Goal: Book appointment/travel/reservation

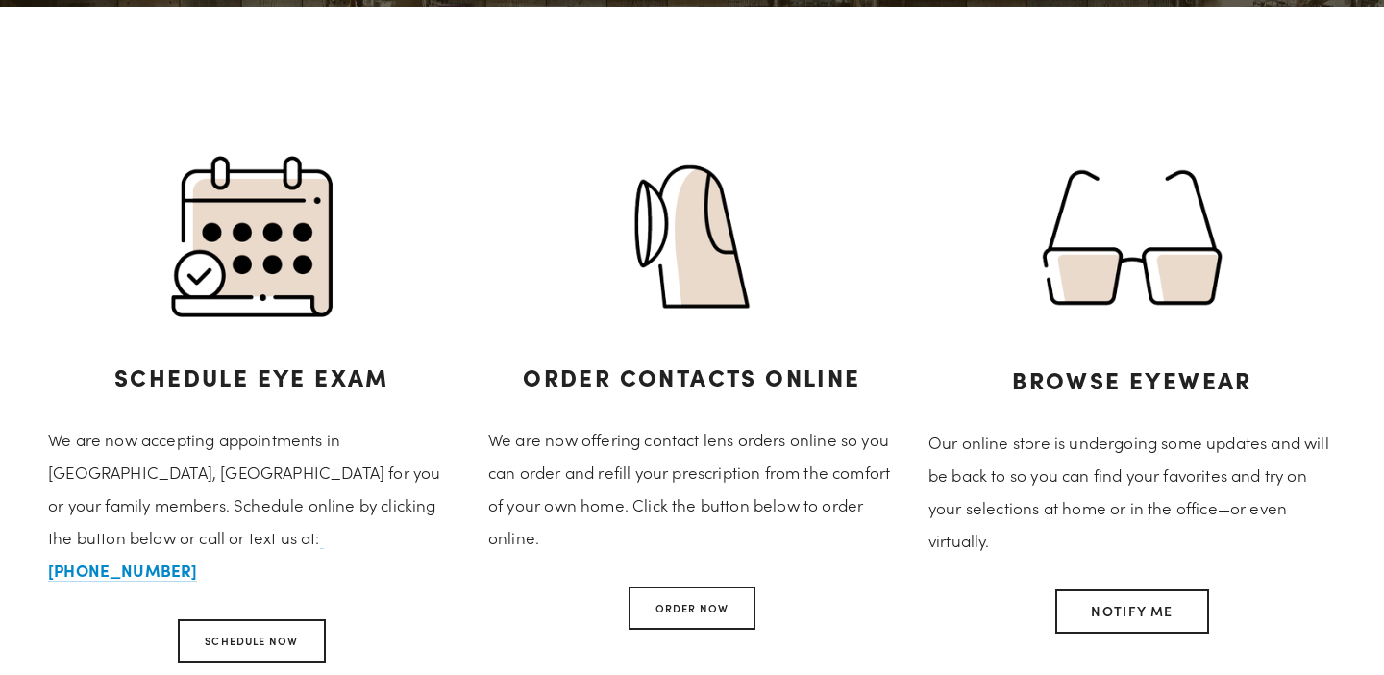
scroll to position [696, 0]
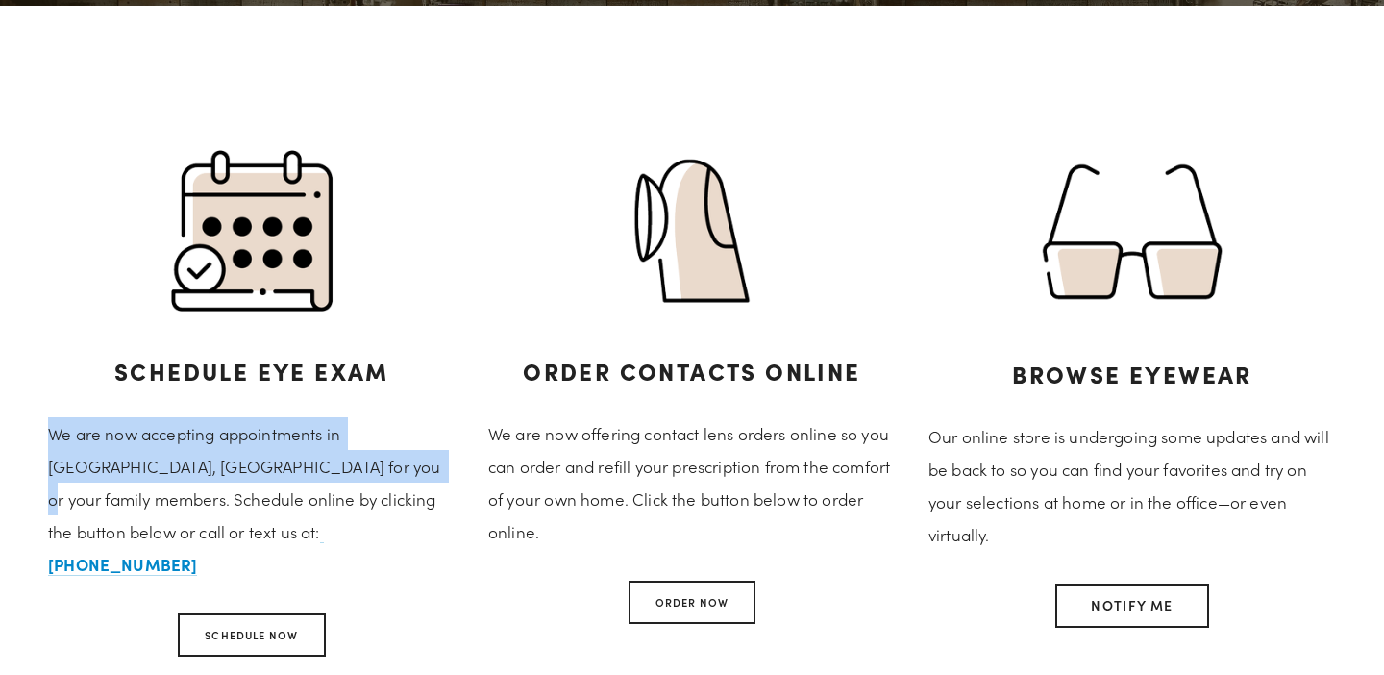
drag, startPoint x: 323, startPoint y: 424, endPoint x: 7, endPoint y: 395, distance: 317.5
click at [7, 395] on div "Schedule Eye Exam We are now accepting appointments in [GEOGRAPHIC_DATA], [GEOG…" at bounding box center [692, 442] width 1384 height 784
copy p "We are now accepting appointments in [GEOGRAPHIC_DATA], [GEOGRAPHIC_DATA] for y…"
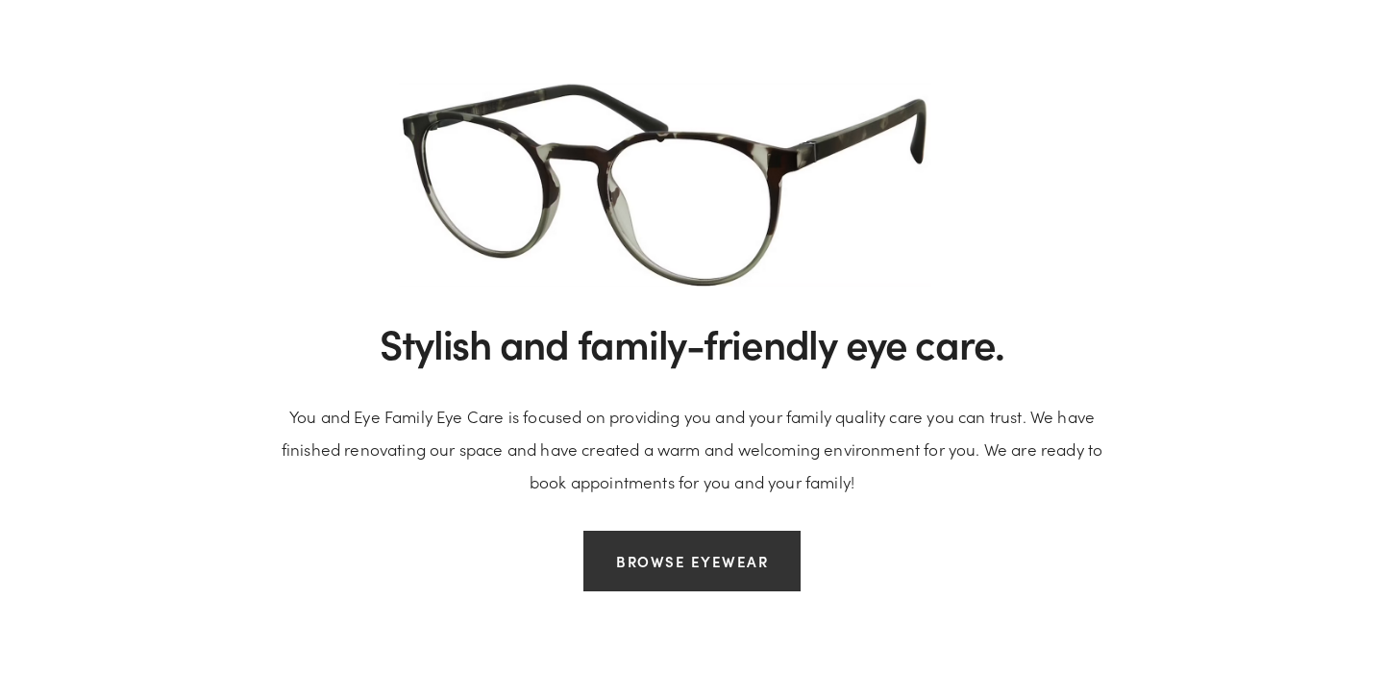
scroll to position [1957, 0]
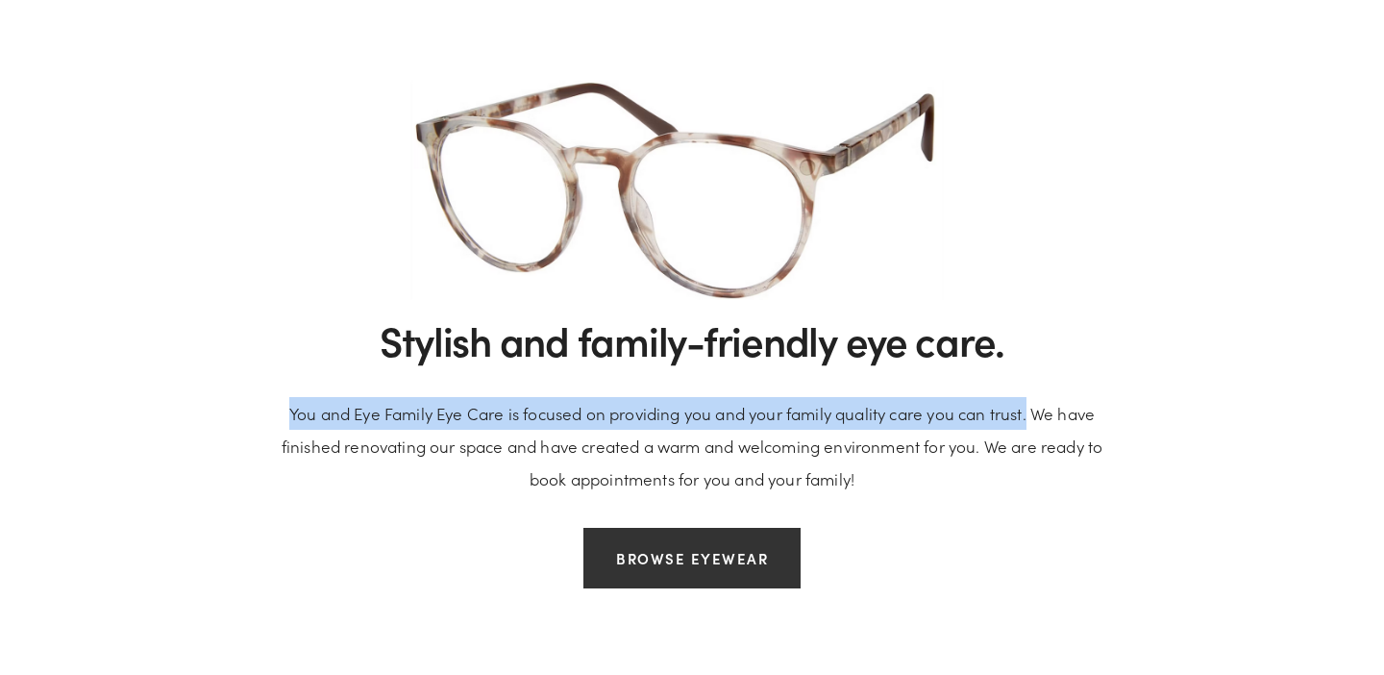
drag, startPoint x: 286, startPoint y: 339, endPoint x: 1031, endPoint y: 337, distance: 744.9
click at [1031, 397] on p "You and Eye Family Eye Care is focused on providing you and your family quality…" at bounding box center [692, 446] width 848 height 98
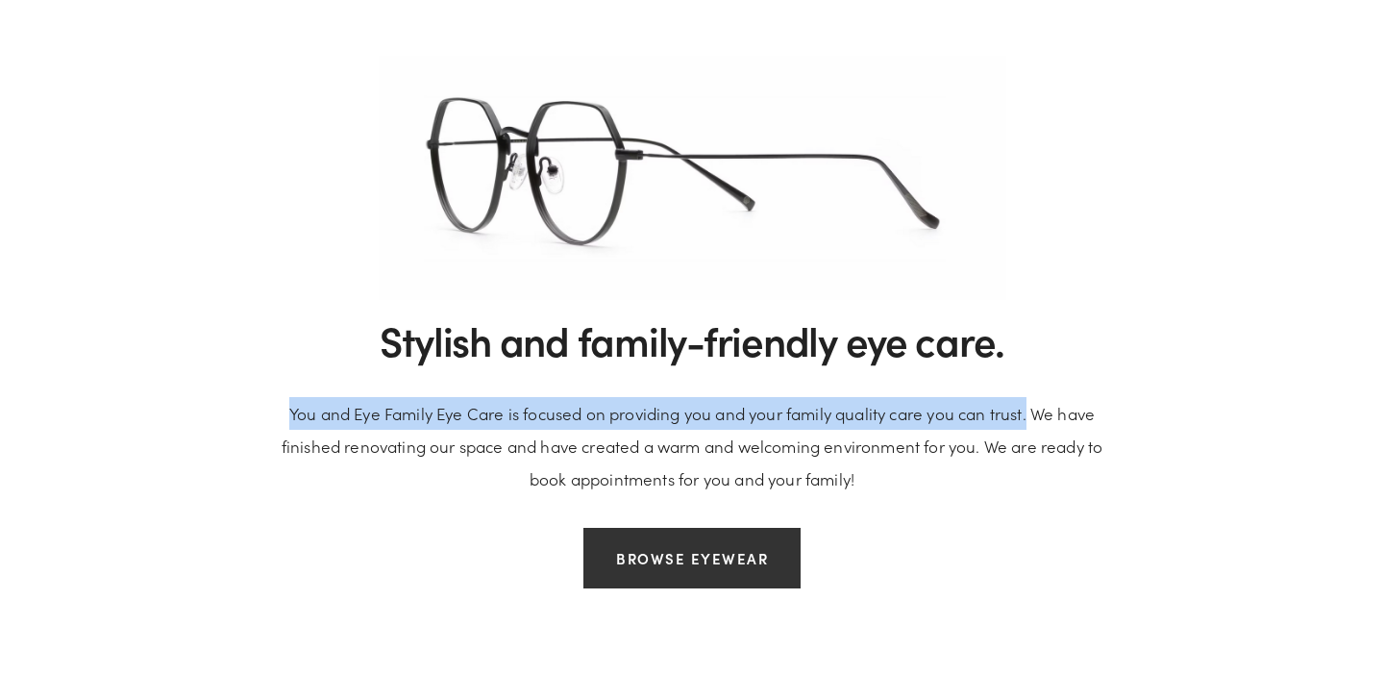
copy p "You and Eye Family Eye Care is focused on providing you and your family quality…"
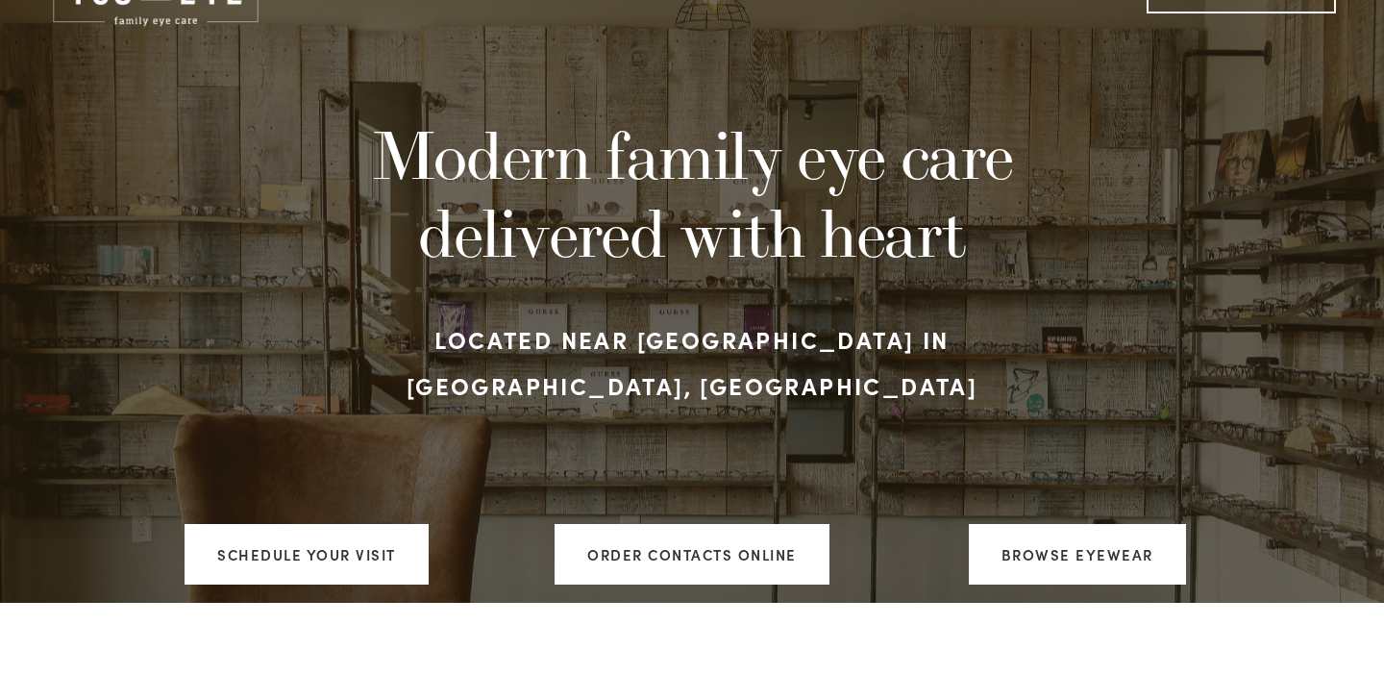
scroll to position [80, 0]
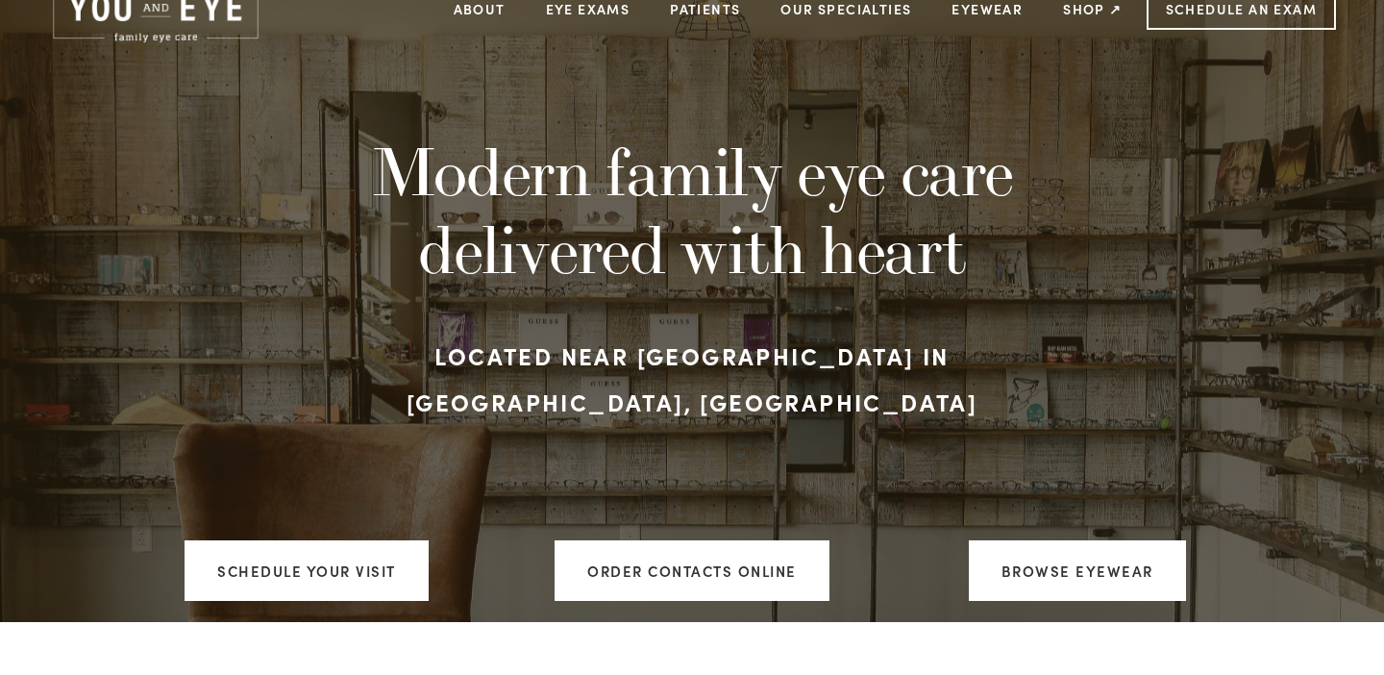
drag, startPoint x: 967, startPoint y: 261, endPoint x: 341, endPoint y: 175, distance: 631.7
click at [341, 175] on h1 "Modern family eye care delivered with heart" at bounding box center [691, 210] width 781 height 155
copy h1 "Modern family eye care delivered with heart"
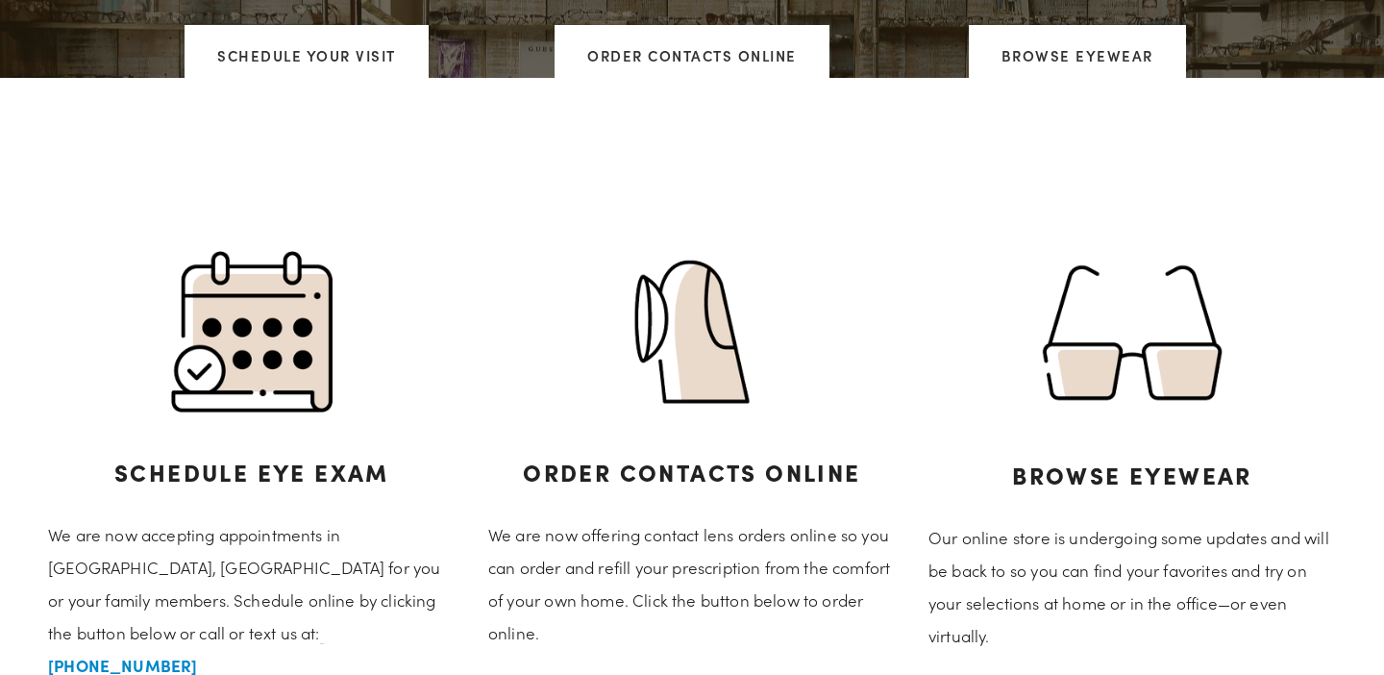
scroll to position [647, 0]
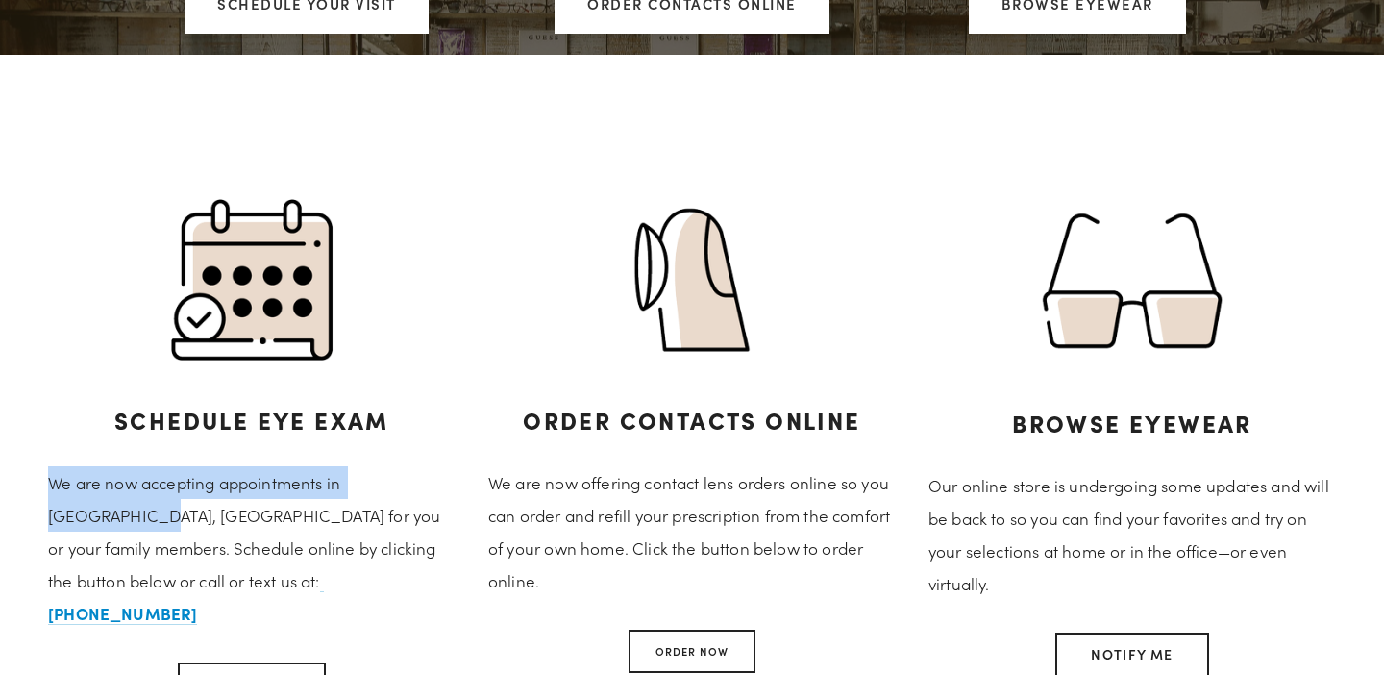
drag, startPoint x: 76, startPoint y: 470, endPoint x: 44, endPoint y: 445, distance: 40.4
click at [44, 445] on div "Schedule Eye Exam We are now accepting appointments in [GEOGRAPHIC_DATA], [GEOG…" at bounding box center [252, 513] width 440 height 265
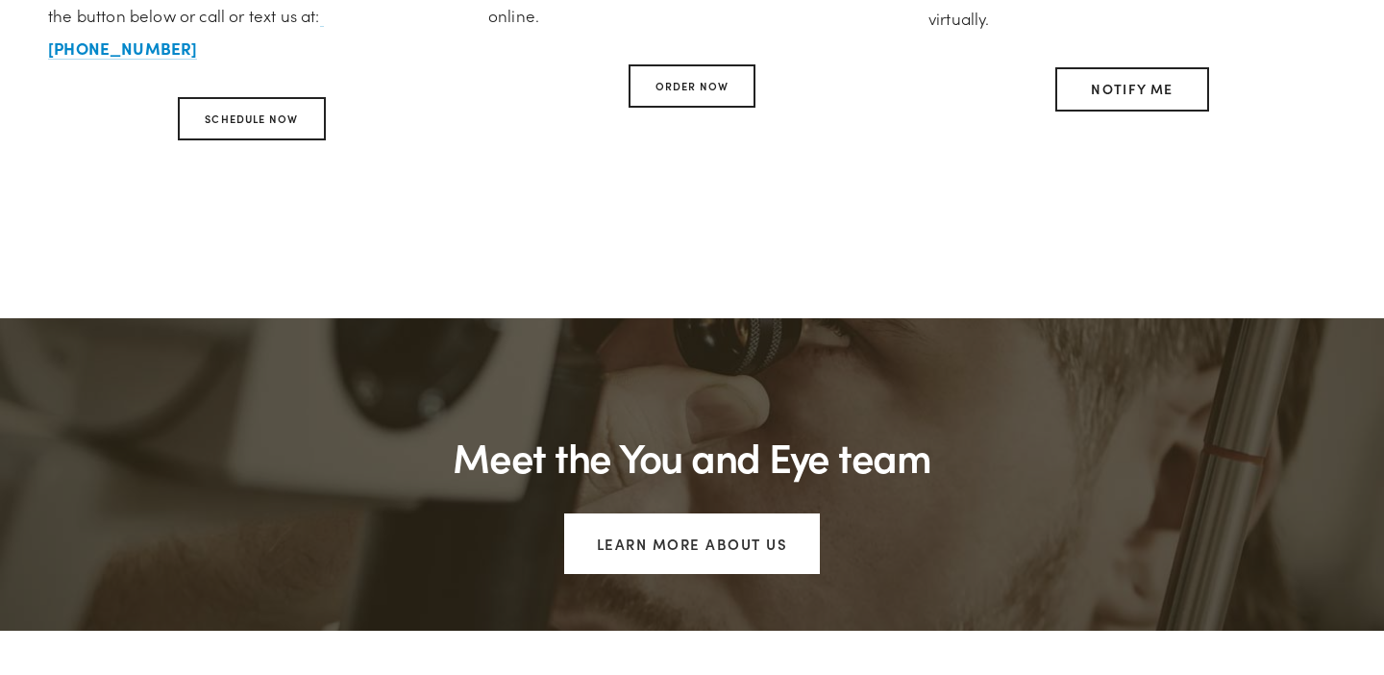
scroll to position [1249, 0]
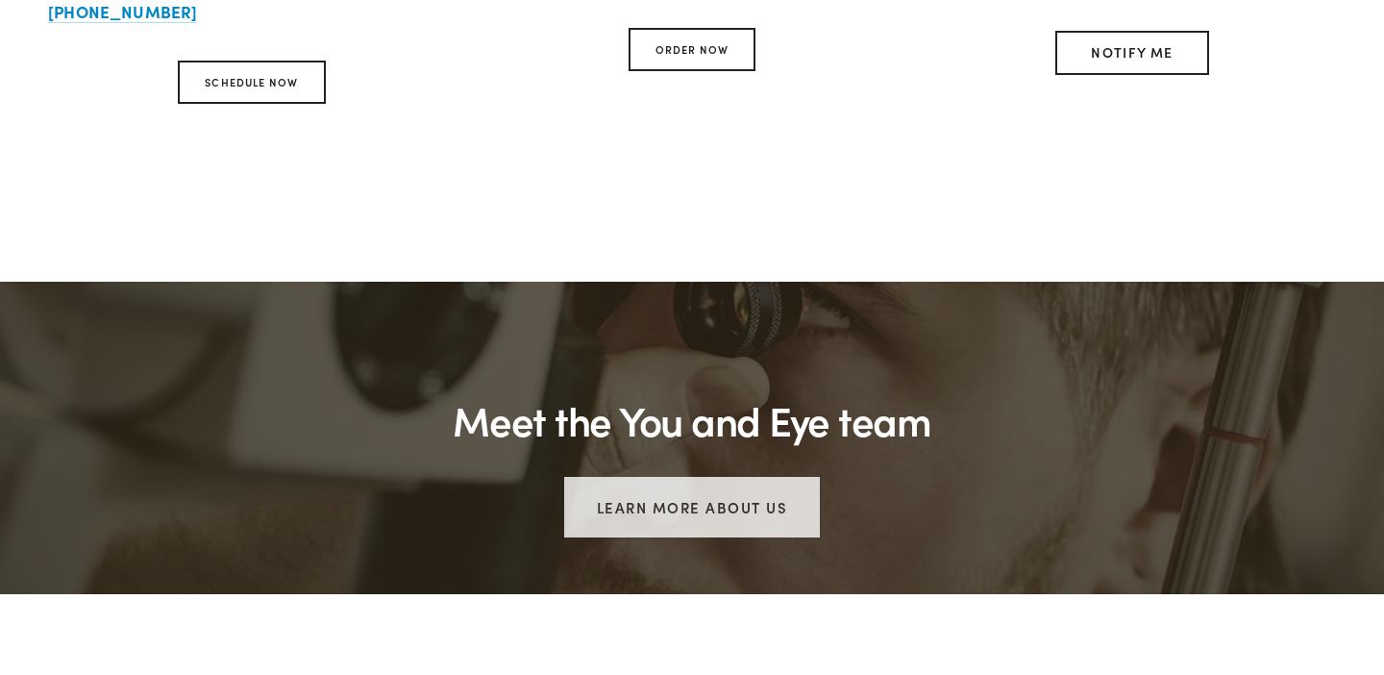
click at [690, 477] on link "Learn more about us" at bounding box center [692, 507] width 257 height 61
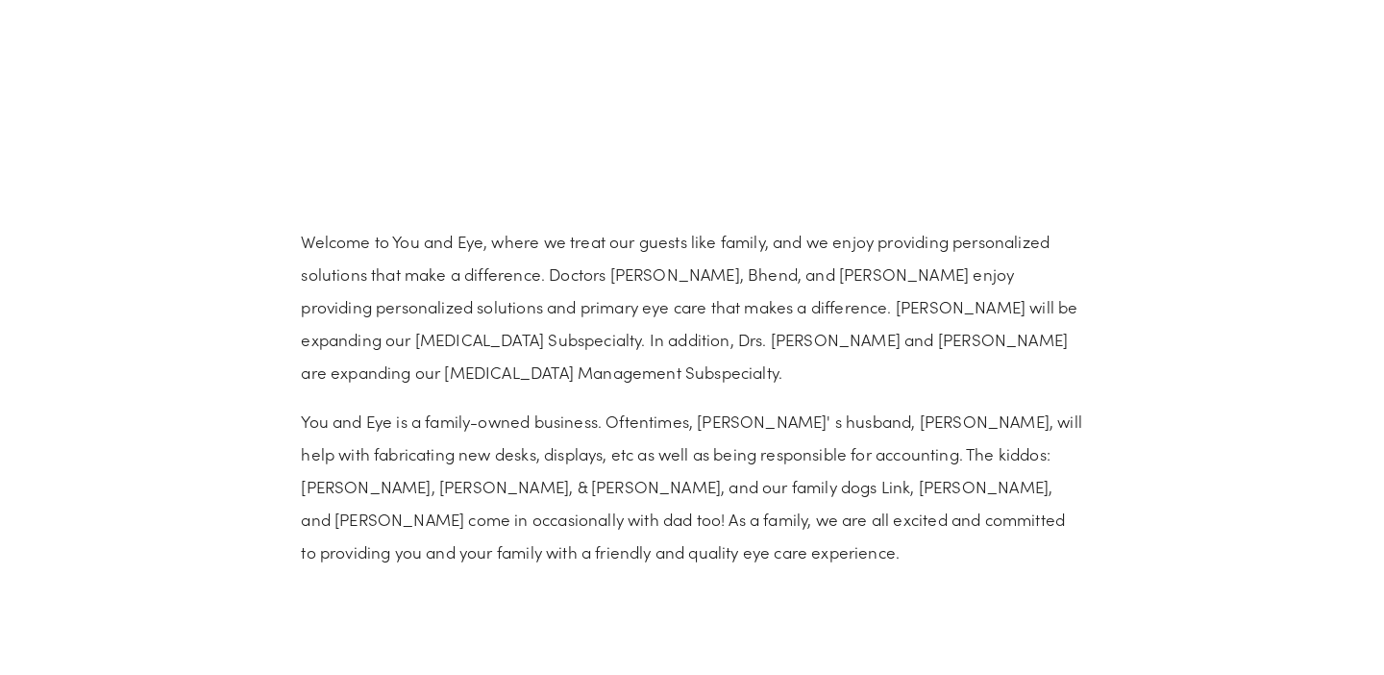
scroll to position [1325, 0]
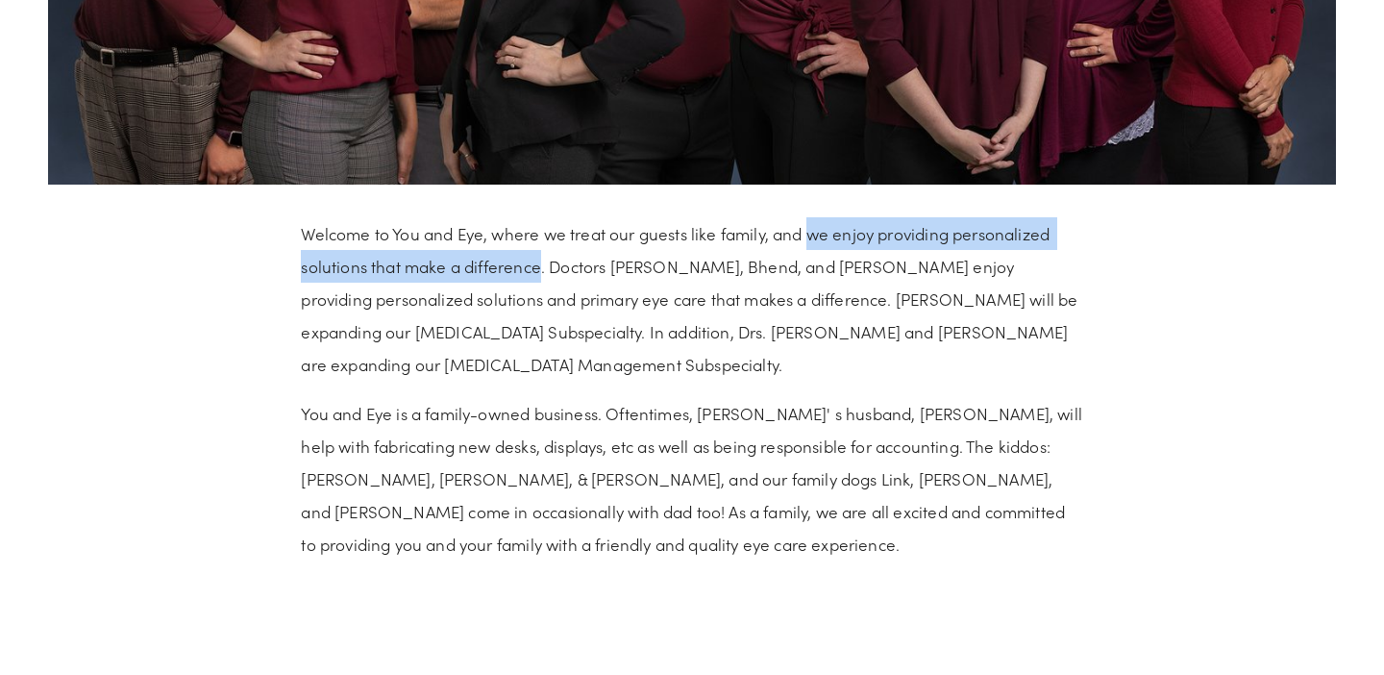
drag, startPoint x: 814, startPoint y: 235, endPoint x: 543, endPoint y: 250, distance: 271.5
click at [543, 250] on p "Welcome to You and Eye, where we treat our guests like family, and we enjoy pro…" at bounding box center [691, 298] width 781 height 163
copy p "we enjoy providing personalized solutions that make a difference"
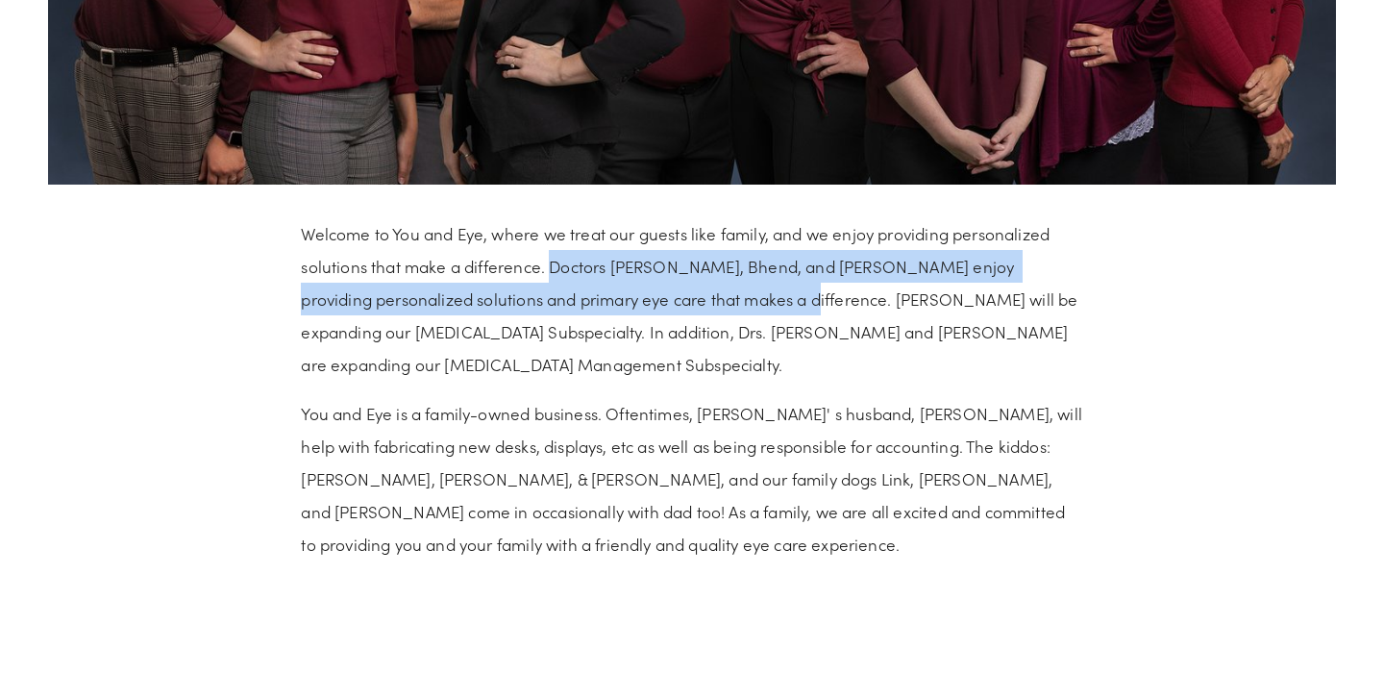
drag, startPoint x: 550, startPoint y: 269, endPoint x: 821, endPoint y: 311, distance: 274.3
click at [821, 311] on p "Welcome to You and Eye, where we treat our guests like family, and we enjoy pro…" at bounding box center [691, 298] width 781 height 163
copy p "Doctors [PERSON_NAME], Bhend, and [PERSON_NAME] enjoy providing personalized so…"
